Goal: Task Accomplishment & Management: Complete application form

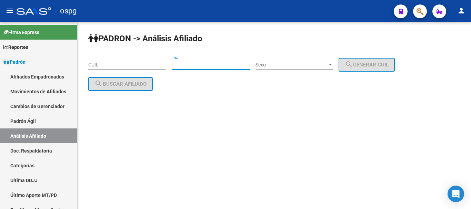
click at [193, 63] on input "DNI" at bounding box center [211, 65] width 78 height 6
paste input "11338467"
type input "11338467"
click at [289, 67] on span "Sexo" at bounding box center [291, 65] width 72 height 6
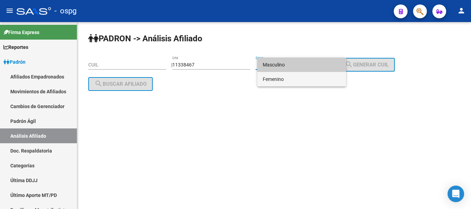
click at [284, 79] on span "Femenino" at bounding box center [302, 79] width 78 height 14
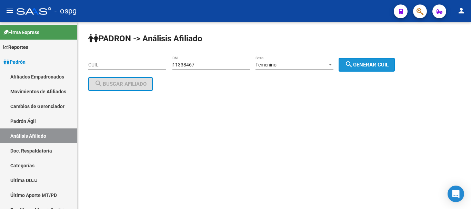
drag, startPoint x: 381, startPoint y: 64, endPoint x: 374, endPoint y: 64, distance: 6.9
click at [380, 64] on span "search Generar CUIL" at bounding box center [367, 65] width 44 height 6
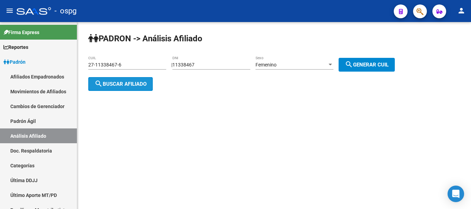
click at [113, 86] on span "search Buscar afiliado" at bounding box center [120, 84] width 52 height 6
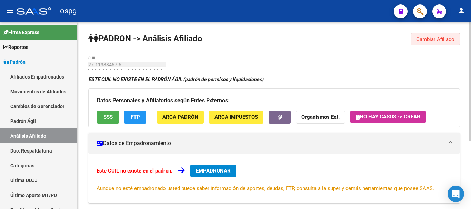
drag, startPoint x: 459, startPoint y: 37, endPoint x: 438, endPoint y: 37, distance: 21.7
click at [459, 37] on button "Cambiar Afiliado" at bounding box center [434, 39] width 49 height 12
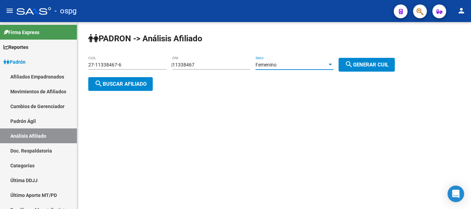
click at [296, 63] on div "Femenino" at bounding box center [291, 65] width 72 height 6
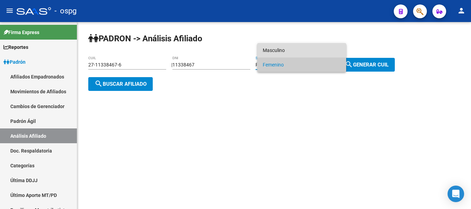
click at [295, 45] on span "Masculino" at bounding box center [302, 50] width 78 height 14
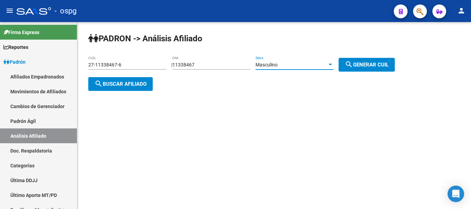
drag, startPoint x: 380, startPoint y: 66, endPoint x: 366, endPoint y: 67, distance: 13.5
click at [380, 67] on span "search Generar CUIL" at bounding box center [367, 65] width 44 height 6
type input "20-11338467-1"
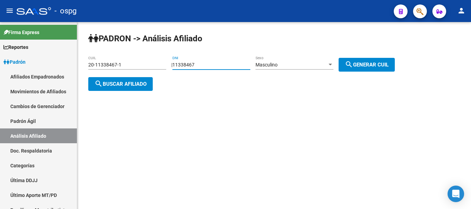
drag, startPoint x: 217, startPoint y: 67, endPoint x: 139, endPoint y: 61, distance: 78.8
click at [133, 62] on app-analisis-afiliado "PADRON -> Análisis Afiliado 20-11338467-1 CUIL | 11338467 DNI Masculino Sexo se…" at bounding box center [244, 74] width 312 height 25
paste input "27082084"
type input "27082084"
drag, startPoint x: 263, startPoint y: 71, endPoint x: 277, endPoint y: 65, distance: 14.8
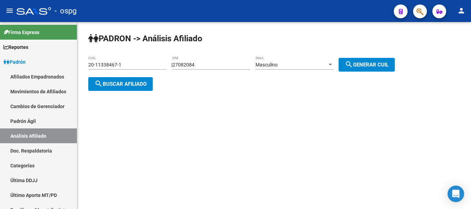
click at [264, 71] on div "Masculino Sexo" at bounding box center [294, 66] width 78 height 20
click at [277, 65] on span "Masculino" at bounding box center [266, 65] width 22 height 6
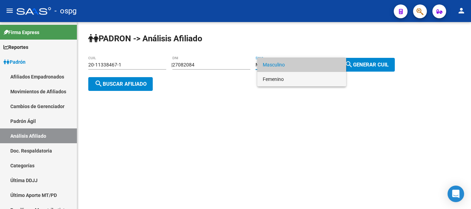
drag, startPoint x: 288, startPoint y: 78, endPoint x: 348, endPoint y: 72, distance: 60.6
click at [288, 78] on span "Femenino" at bounding box center [302, 79] width 78 height 14
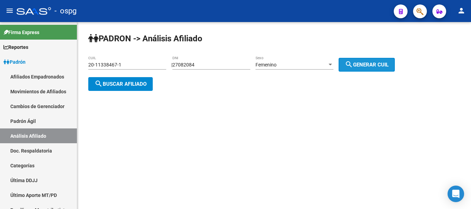
click at [362, 68] on button "search Generar CUIL" at bounding box center [366, 65] width 56 height 14
type input "27-27082084-6"
click at [118, 83] on span "search Buscar afiliado" at bounding box center [120, 84] width 52 height 6
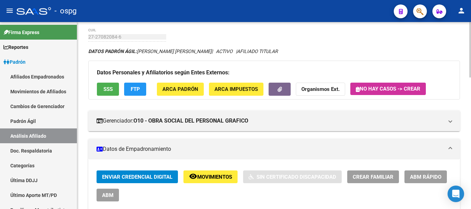
scroll to position [69, 0]
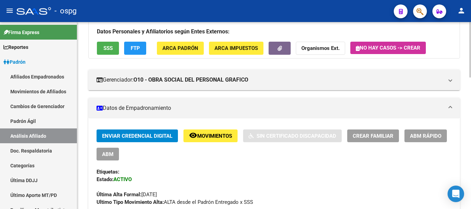
click at [437, 136] on span "ABM Rápido" at bounding box center [425, 136] width 31 height 6
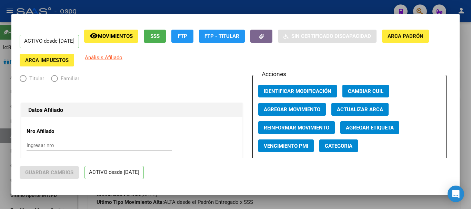
radio input "true"
type input "30-67903089-9"
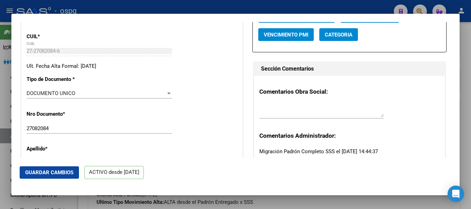
scroll to position [207, 0]
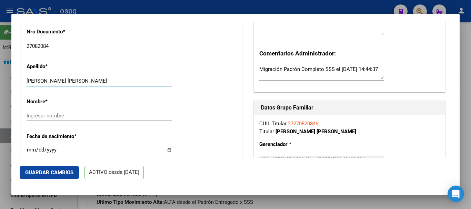
drag, startPoint x: 55, startPoint y: 87, endPoint x: 111, endPoint y: 87, distance: 56.2
click at [111, 84] on input "[PERSON_NAME] [PERSON_NAME]" at bounding box center [99, 81] width 145 height 6
type input "[PERSON_NAME]"
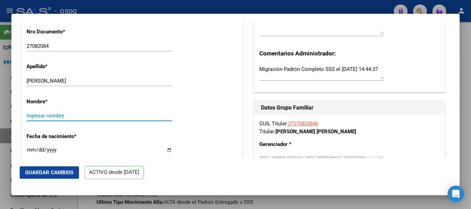
click at [48, 119] on input "Ingresar nombre" at bounding box center [99, 116] width 145 height 6
paste input "[PERSON_NAME]"
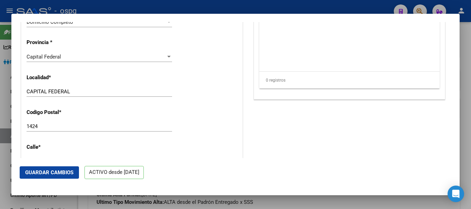
scroll to position [586, 0]
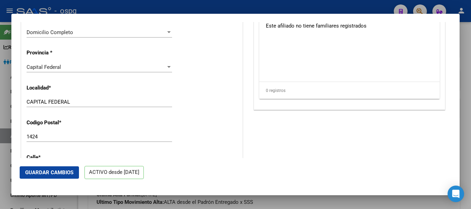
type input "[PERSON_NAME]"
drag, startPoint x: 80, startPoint y: 109, endPoint x: 0, endPoint y: 89, distance: 82.6
click at [0, 89] on div "ACTIVO desde [DATE] remove_red_eye Movimientos SSS FTP Sin Certificado Discapac…" at bounding box center [235, 104] width 471 height 209
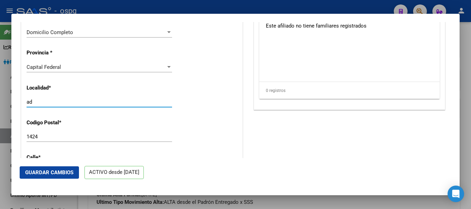
type input "a"
type input "ADROGUE"
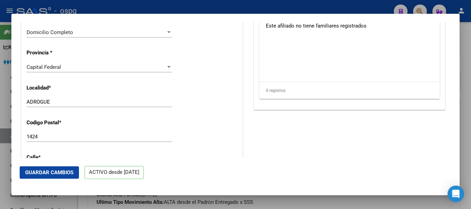
drag, startPoint x: 63, startPoint y: 136, endPoint x: 59, endPoint y: 142, distance: 7.7
drag, startPoint x: 59, startPoint y: 142, endPoint x: 13, endPoint y: 130, distance: 48.2
click at [12, 132] on mat-dialog-content "ACTIVO desde [DATE] remove_red_eye Movimientos SSS FTP Sin Certificado Discapac…" at bounding box center [235, 90] width 448 height 136
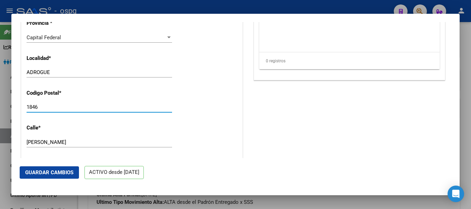
scroll to position [655, 0]
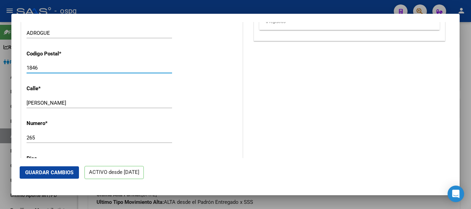
type input "1846"
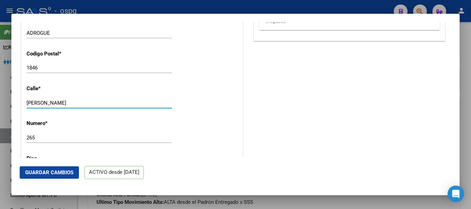
drag, startPoint x: 57, startPoint y: 108, endPoint x: 39, endPoint y: 103, distance: 19.1
click at [39, 103] on div "[PERSON_NAME][GEOGRAPHIC_DATA] calle" at bounding box center [99, 103] width 145 height 10
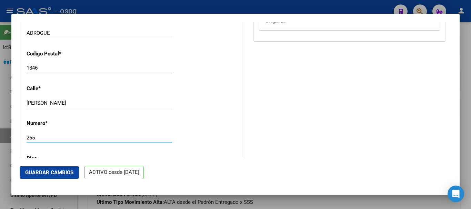
drag, startPoint x: 72, startPoint y: 142, endPoint x: 78, endPoint y: 118, distance: 24.4
click at [73, 140] on input "265" at bounding box center [99, 138] width 145 height 6
drag, startPoint x: 76, startPoint y: 109, endPoint x: 0, endPoint y: 81, distance: 80.8
click at [0, 81] on div "ACTIVO desde [DATE] remove_red_eye Movimientos SSS FTP Sin Certificado Discapac…" at bounding box center [235, 104] width 471 height 209
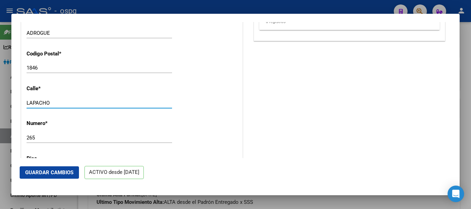
type input "LAPACHO"
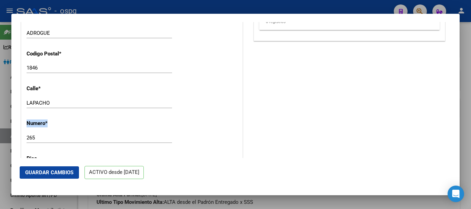
drag, startPoint x: 22, startPoint y: 137, endPoint x: 18, endPoint y: 138, distance: 4.4
click at [18, 138] on mat-dialog-content "ACTIVO desde [DATE] remove_red_eye Movimientos SSS FTP Sin Certificado Discapac…" at bounding box center [235, 90] width 448 height 136
click at [98, 115] on div "LAPACHO Ingresar calle" at bounding box center [99, 106] width 145 height 17
drag, startPoint x: 68, startPoint y: 145, endPoint x: 0, endPoint y: 122, distance: 72.0
click at [0, 122] on div "ACTIVO desde [DATE] remove_red_eye Movimientos SSS FTP Sin Certificado Discapac…" at bounding box center [235, 104] width 471 height 209
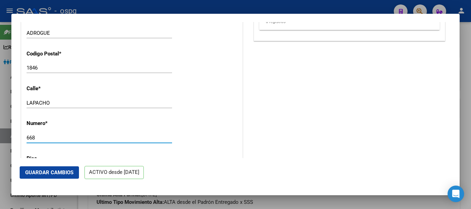
type input "668"
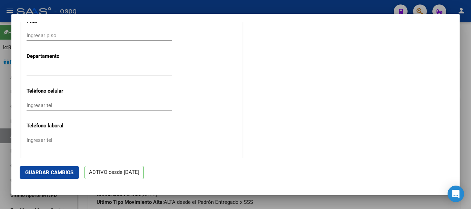
scroll to position [793, 0]
click at [40, 176] on button "Guardar Cambios" at bounding box center [49, 172] width 59 height 12
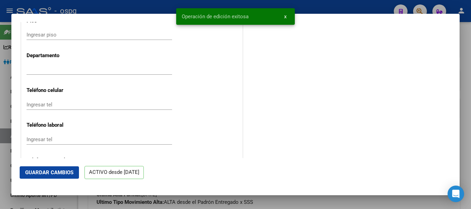
click at [463, 40] on div at bounding box center [235, 104] width 471 height 209
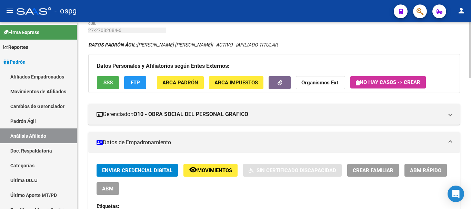
scroll to position [0, 0]
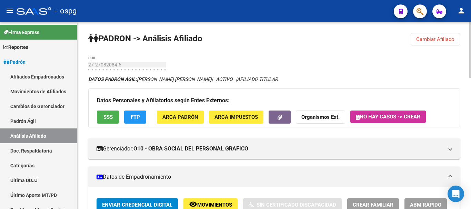
click at [449, 42] on button "Cambiar Afiliado" at bounding box center [434, 39] width 49 height 12
